Goal: Task Accomplishment & Management: Use online tool/utility

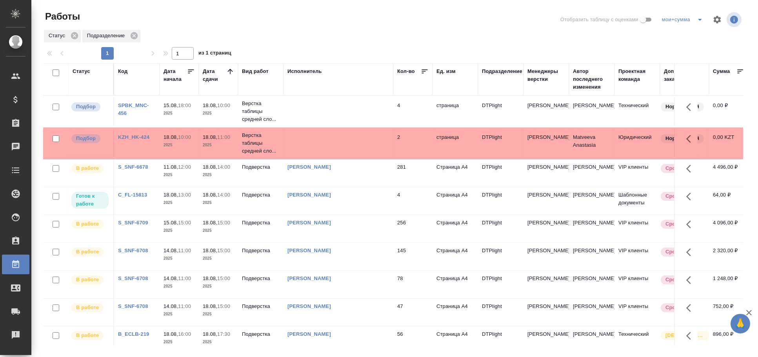
click at [327, 114] on td at bounding box center [339, 111] width 110 height 27
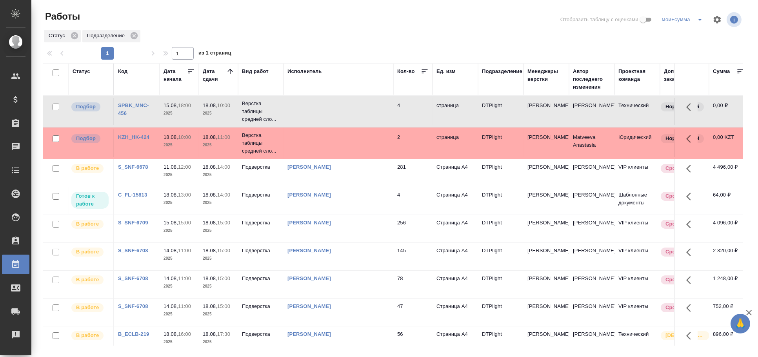
click at [327, 114] on td at bounding box center [339, 111] width 110 height 27
click at [359, 125] on td at bounding box center [339, 111] width 110 height 27
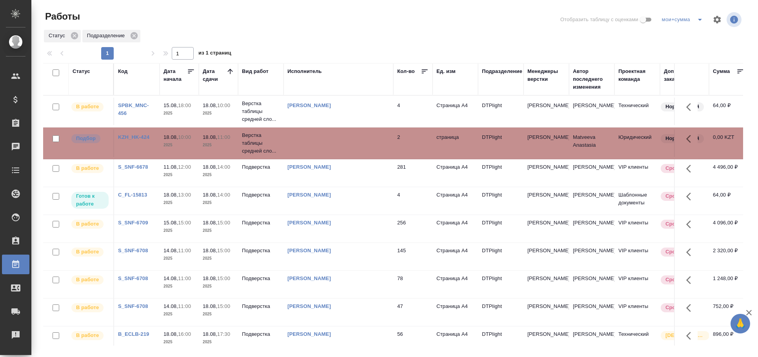
click at [359, 125] on td at bounding box center [339, 111] width 110 height 27
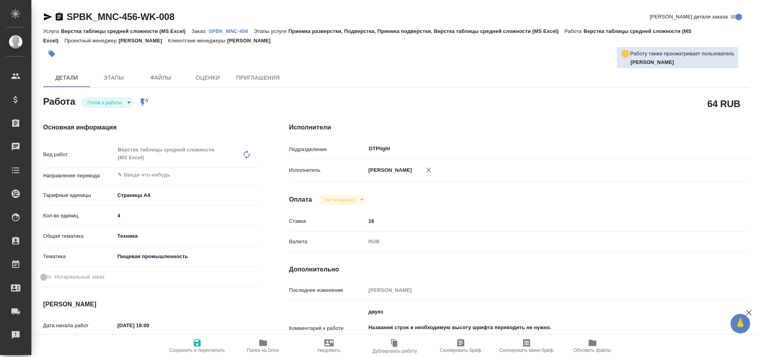
type textarea "x"
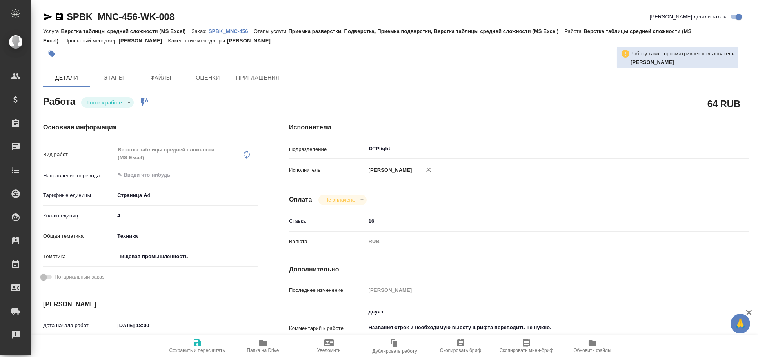
type textarea "x"
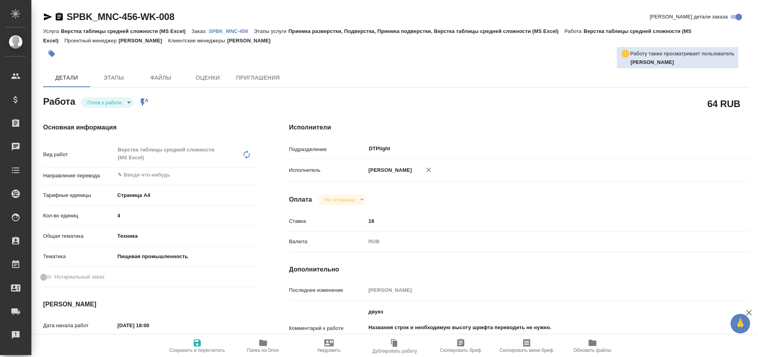
type textarea "x"
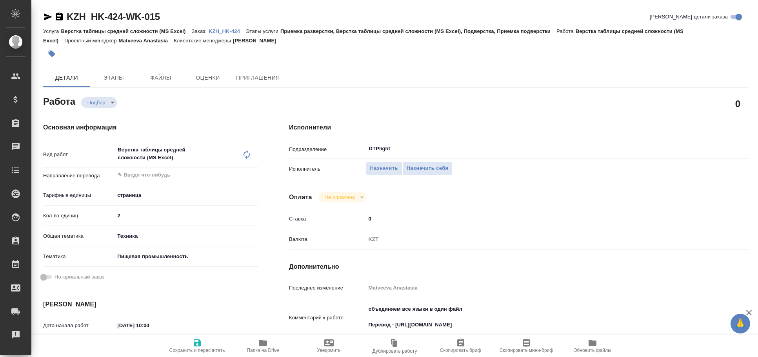
type textarea "x"
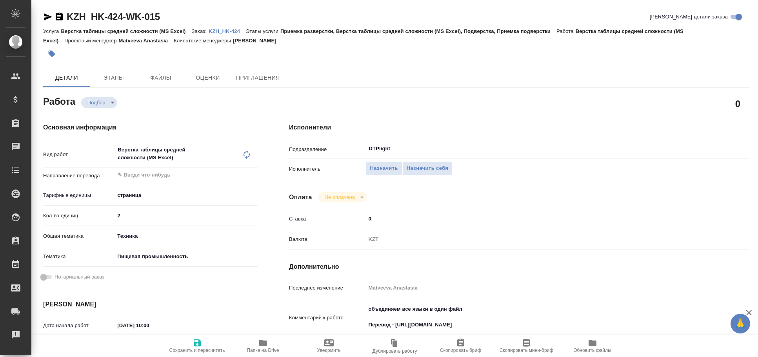
type textarea "x"
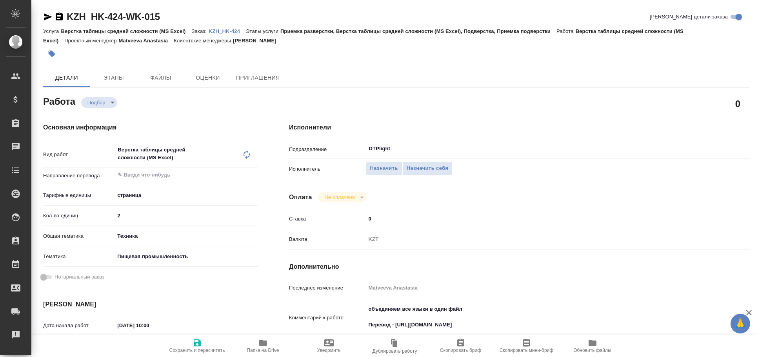
type textarea "x"
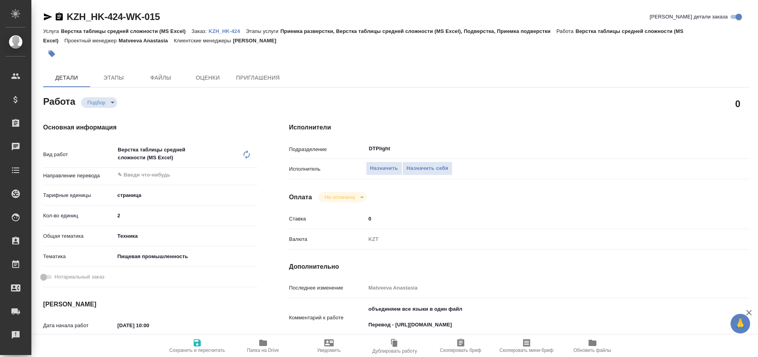
type textarea "x"
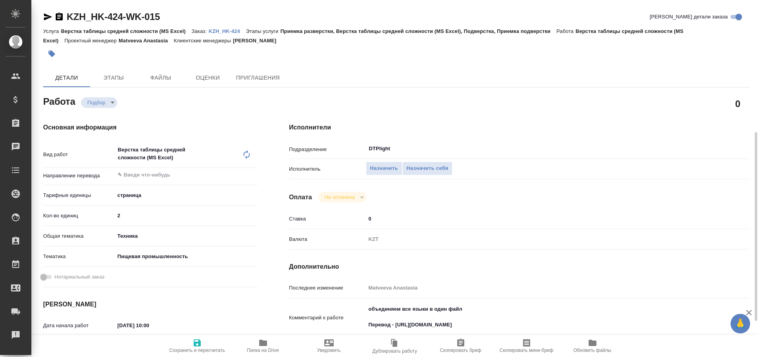
type textarea "x"
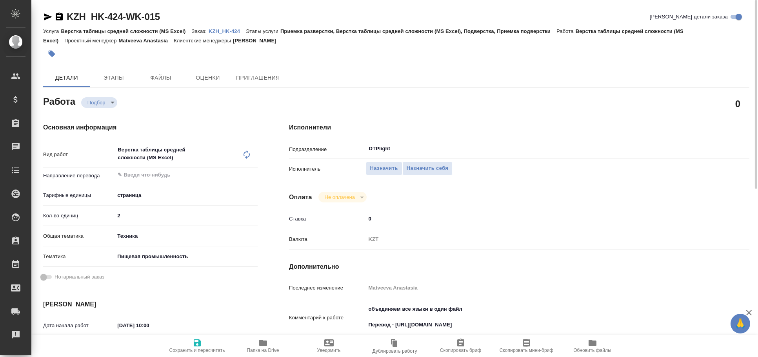
click at [46, 14] on icon "button" at bounding box center [48, 16] width 8 height 7
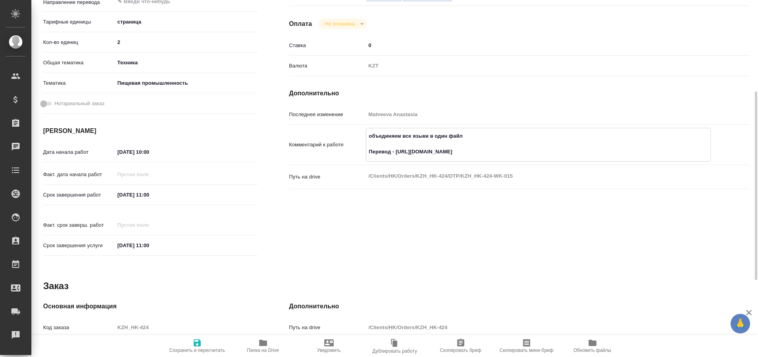
drag, startPoint x: 526, startPoint y: 150, endPoint x: 395, endPoint y: 152, distance: 131.8
click at [395, 152] on textarea "объединяем все языки в один файл Перевод - https://drive.awatera.com/s/PCogmi68…" at bounding box center [538, 143] width 345 height 29
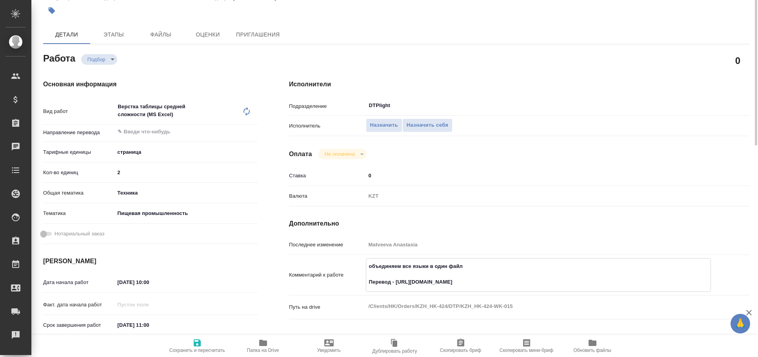
scroll to position [0, 0]
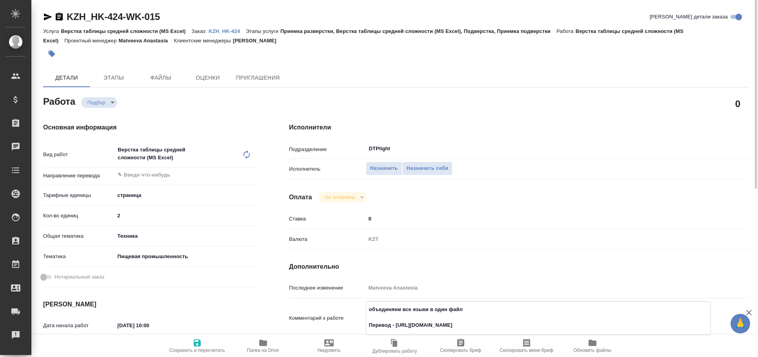
click at [47, 16] on icon "button" at bounding box center [47, 16] width 9 height 9
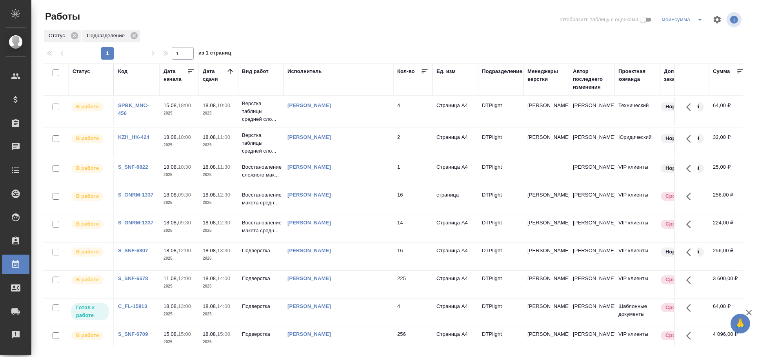
click at [351, 111] on td "[PERSON_NAME]" at bounding box center [339, 111] width 110 height 27
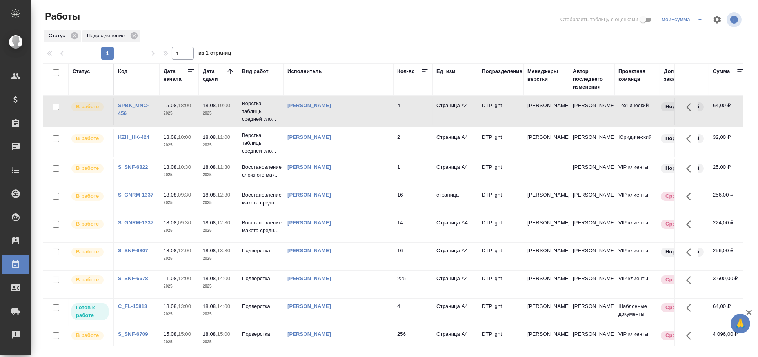
click at [351, 111] on td "[PERSON_NAME]" at bounding box center [339, 111] width 110 height 27
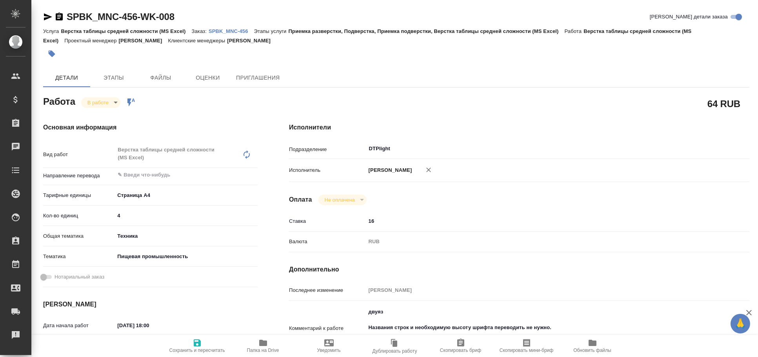
type textarea "x"
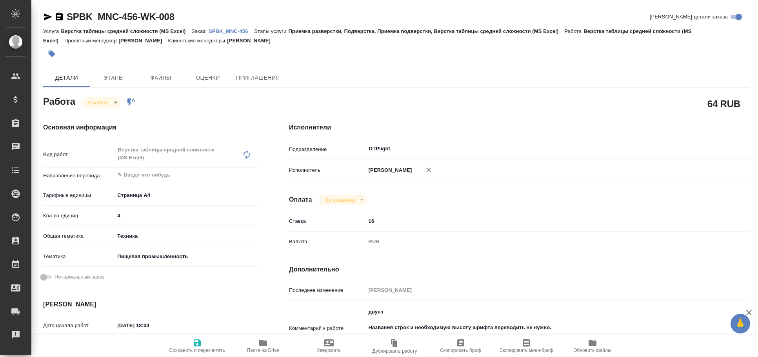
type textarea "x"
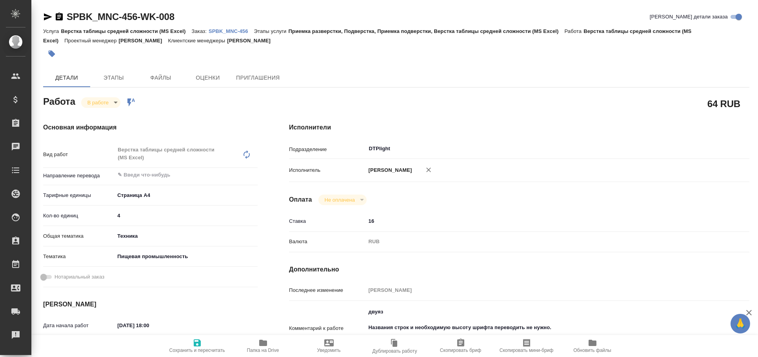
type textarea "x"
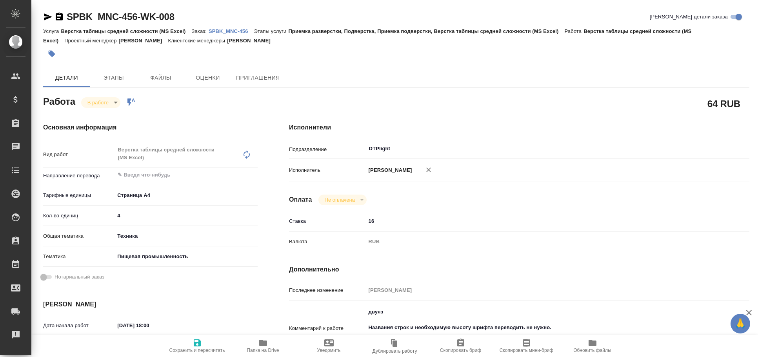
type textarea "x"
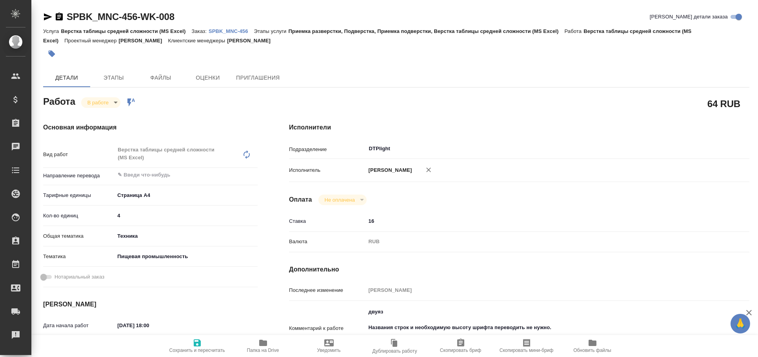
click at [264, 345] on icon "button" at bounding box center [263, 343] width 8 height 6
type textarea "x"
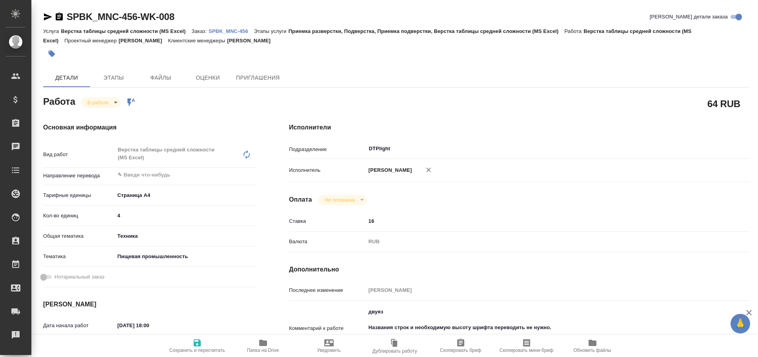
type textarea "x"
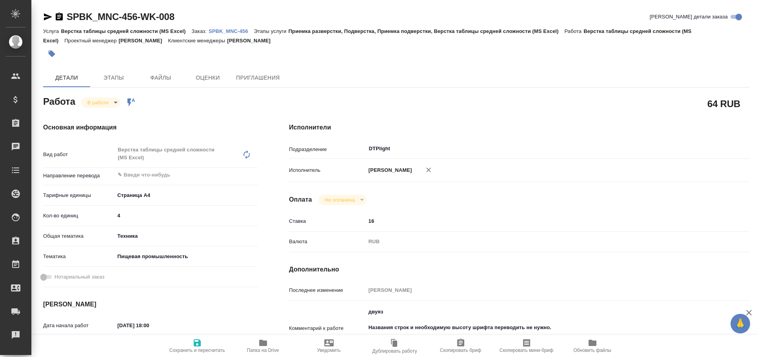
type textarea "x"
